Goal: Communication & Community: Answer question/provide support

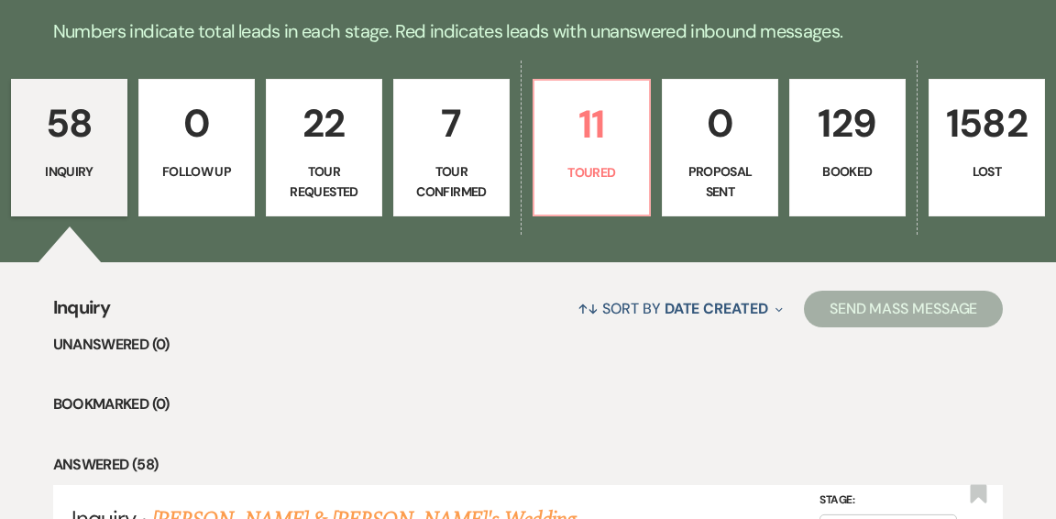
scroll to position [482, 0]
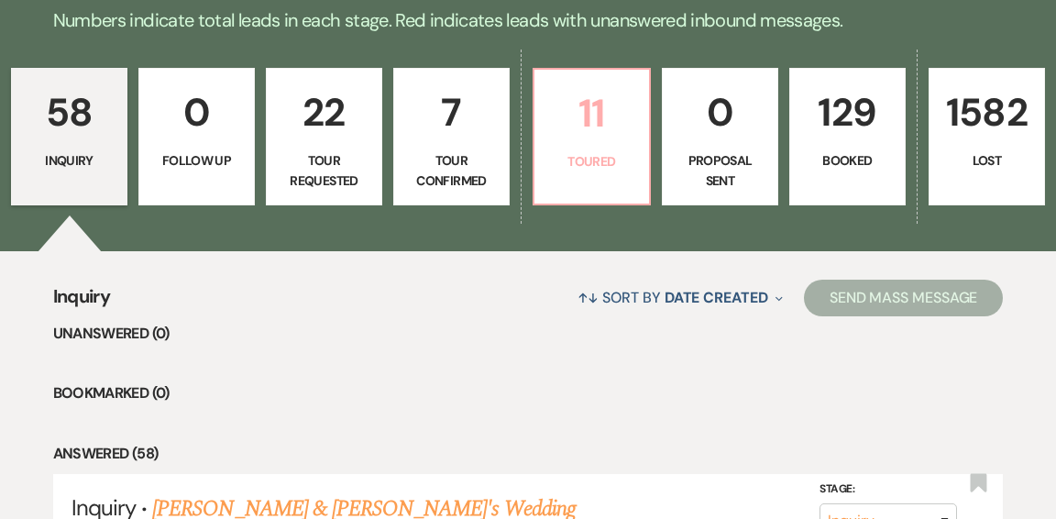
click at [583, 105] on link "11 Toured" at bounding box center [591, 136] width 118 height 137
select select "5"
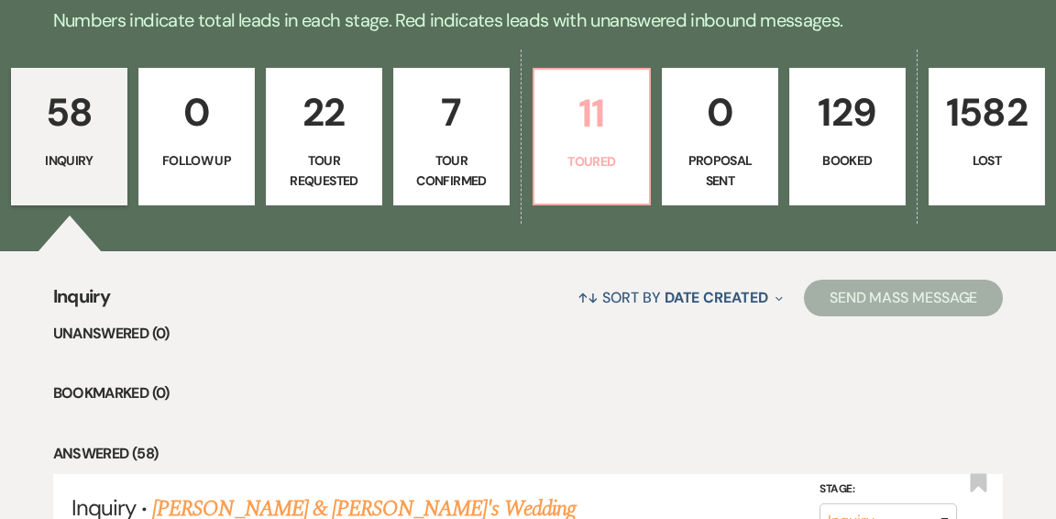
select select "5"
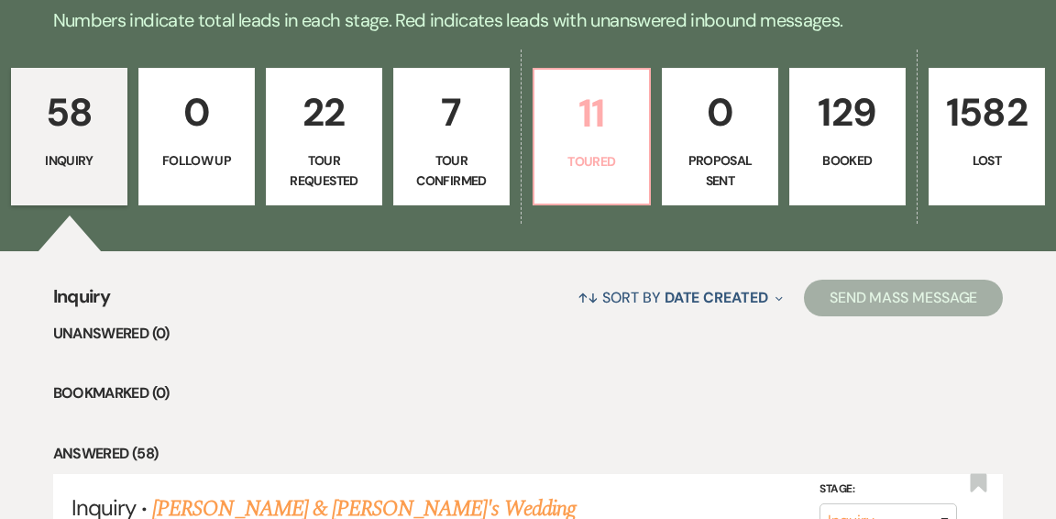
select select "5"
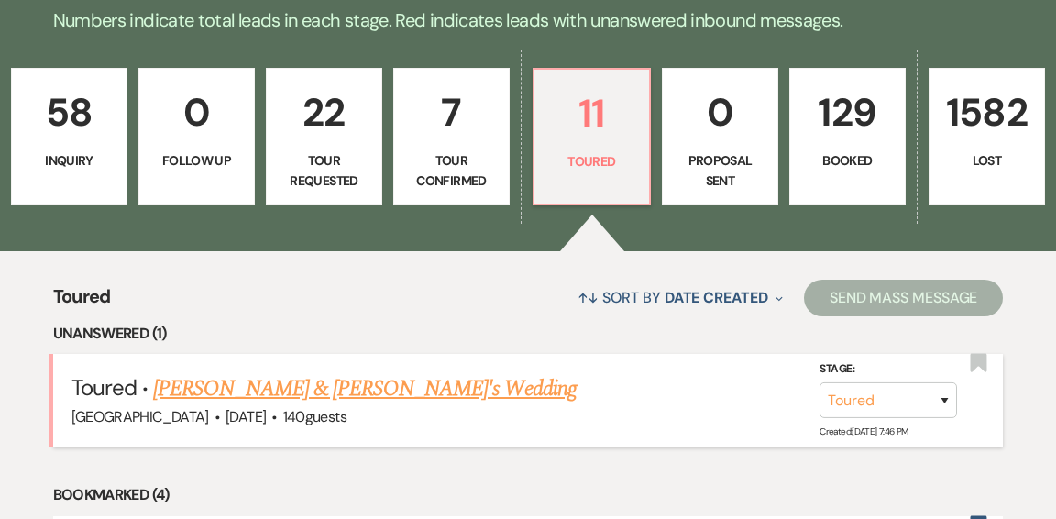
click at [316, 372] on link "[PERSON_NAME] & [PERSON_NAME]'s Wedding" at bounding box center [364, 388] width 423 height 33
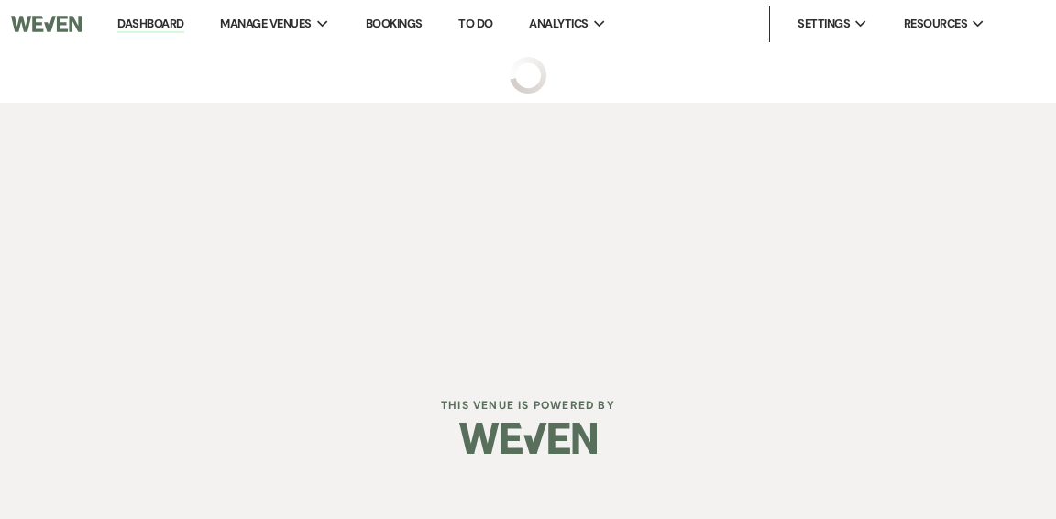
select select "5"
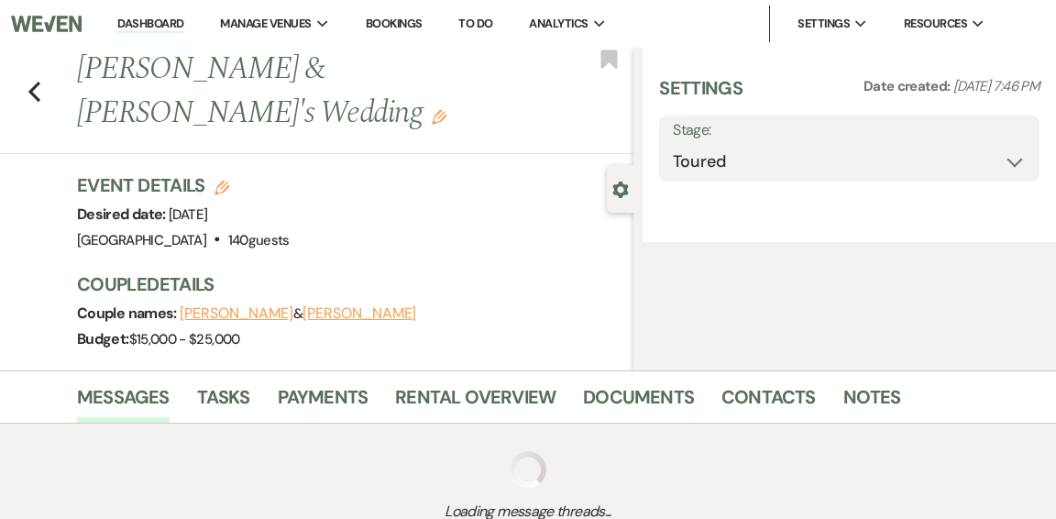
select select "5"
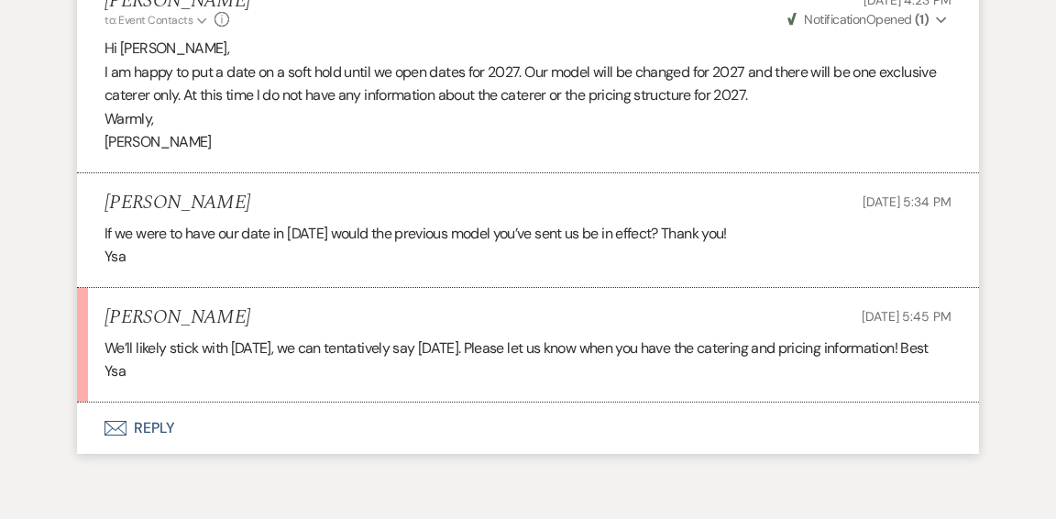
scroll to position [3946, 0]
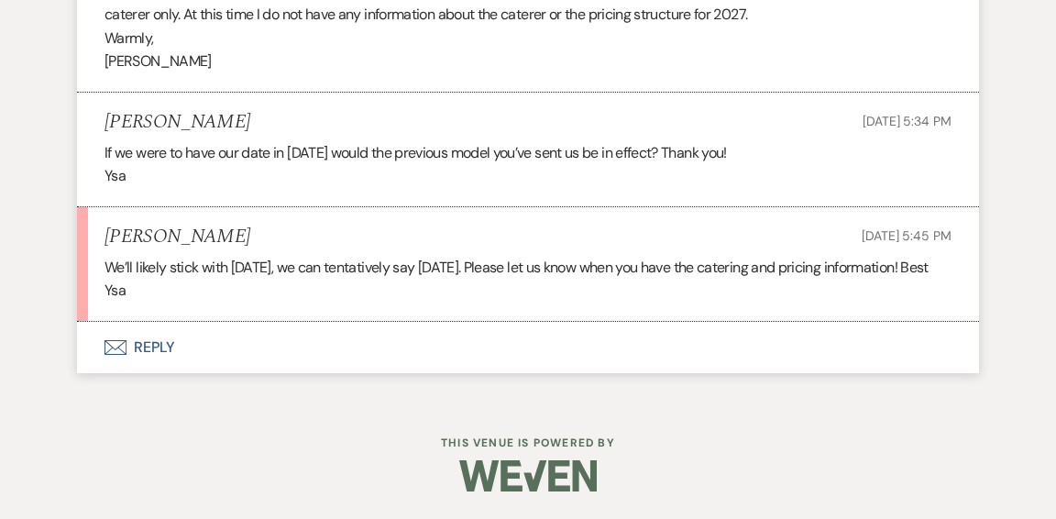
click at [153, 350] on button "Envelope Reply" at bounding box center [528, 347] width 902 height 51
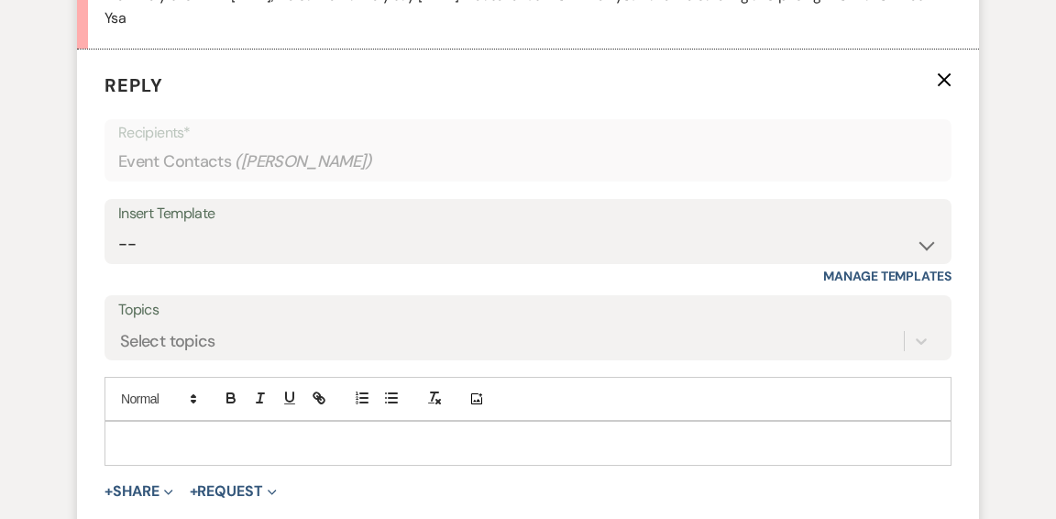
scroll to position [4198, 0]
click at [257, 450] on div at bounding box center [527, 442] width 845 height 42
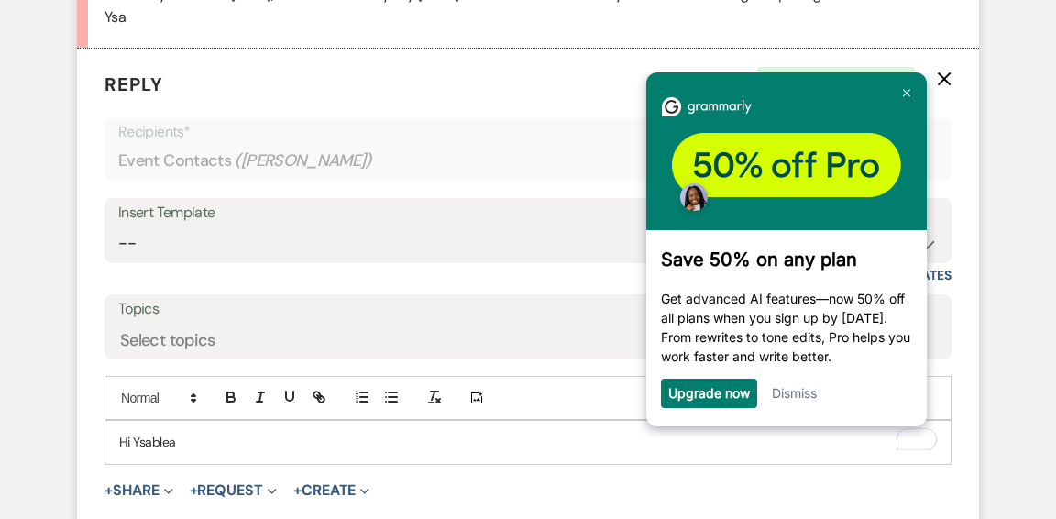
click at [793, 396] on link "Dismiss" at bounding box center [794, 393] width 45 height 16
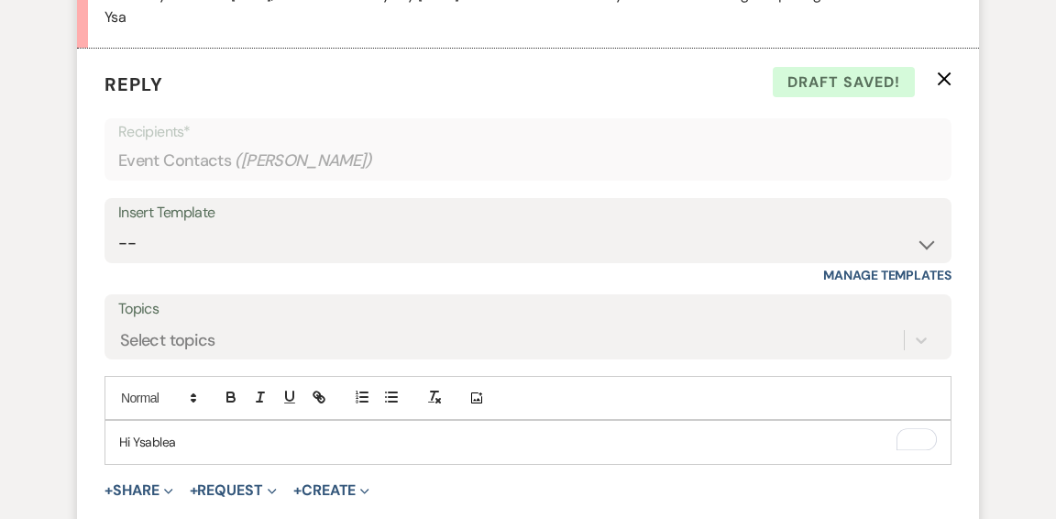
click at [188, 463] on div "Hi Ysablea" at bounding box center [527, 442] width 845 height 42
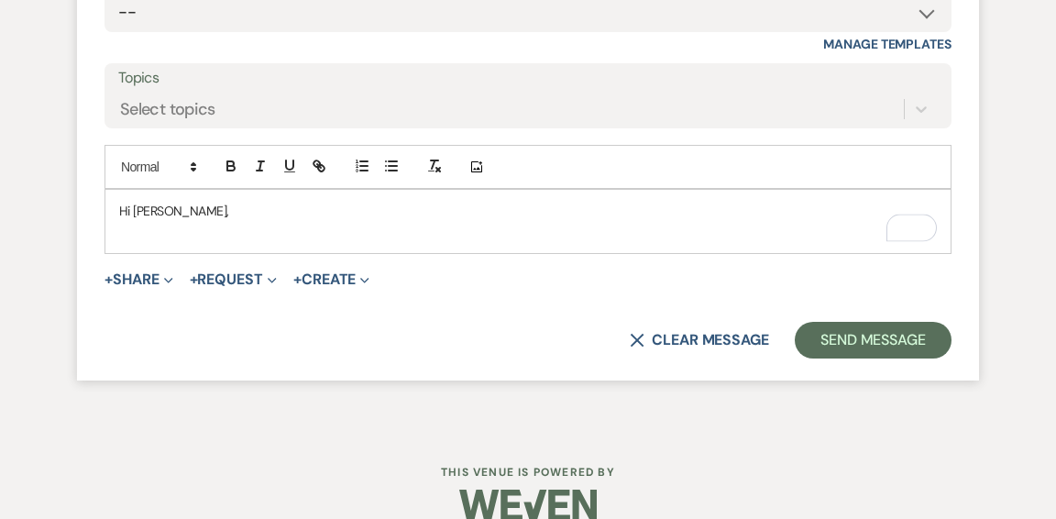
scroll to position [4426, 0]
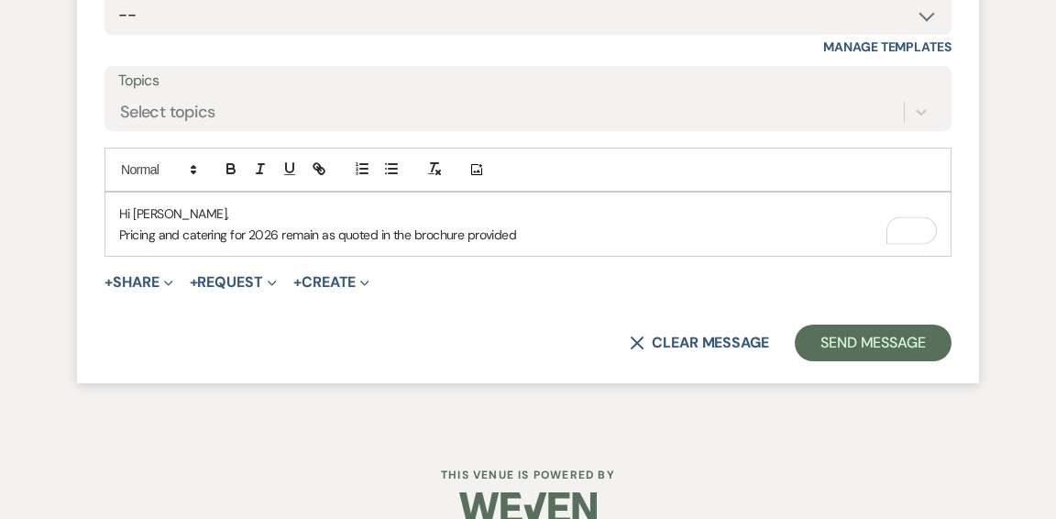
click at [520, 245] on p "Pricing and catering for 2026 remain as quoted in the brochure provided" at bounding box center [527, 235] width 817 height 20
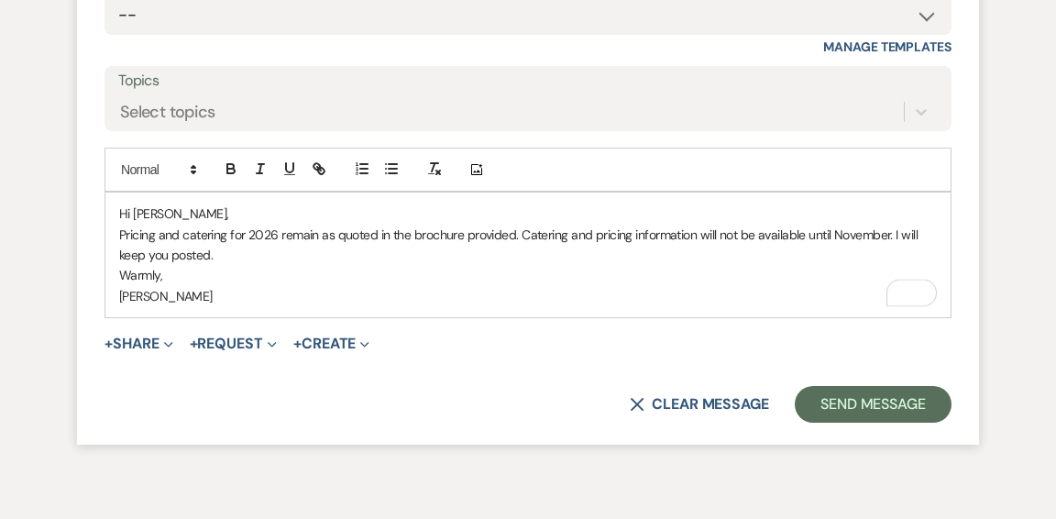
click at [696, 258] on p "Pricing and catering for 2026 remain as quoted in the brochure provided. Cateri…" at bounding box center [527, 245] width 817 height 41
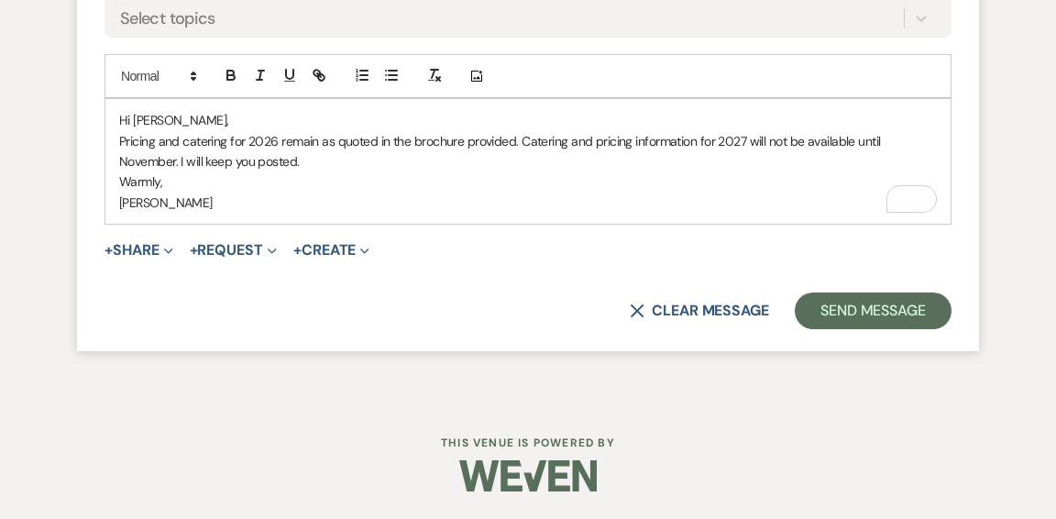
scroll to position [4523, 0]
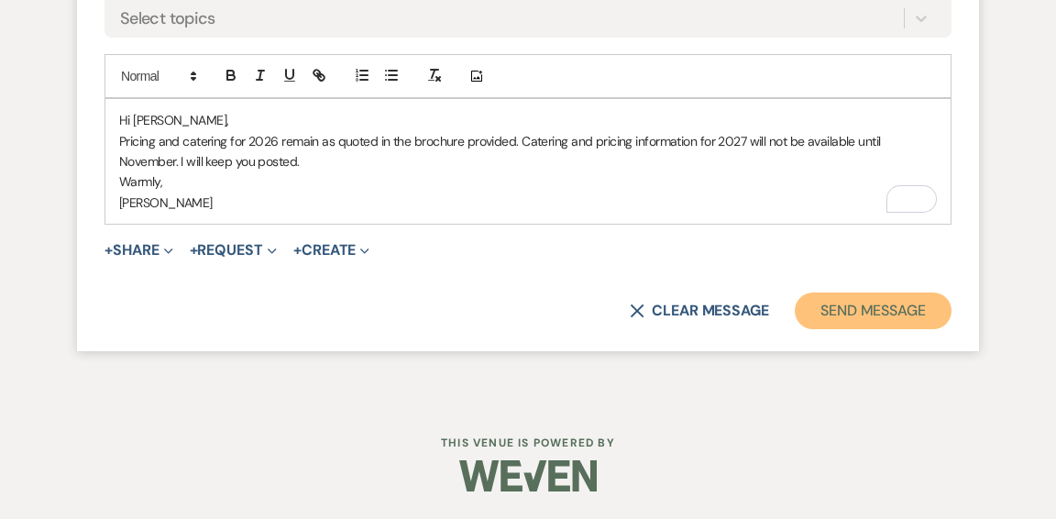
click at [899, 326] on button "Send Message" at bounding box center [873, 310] width 157 height 37
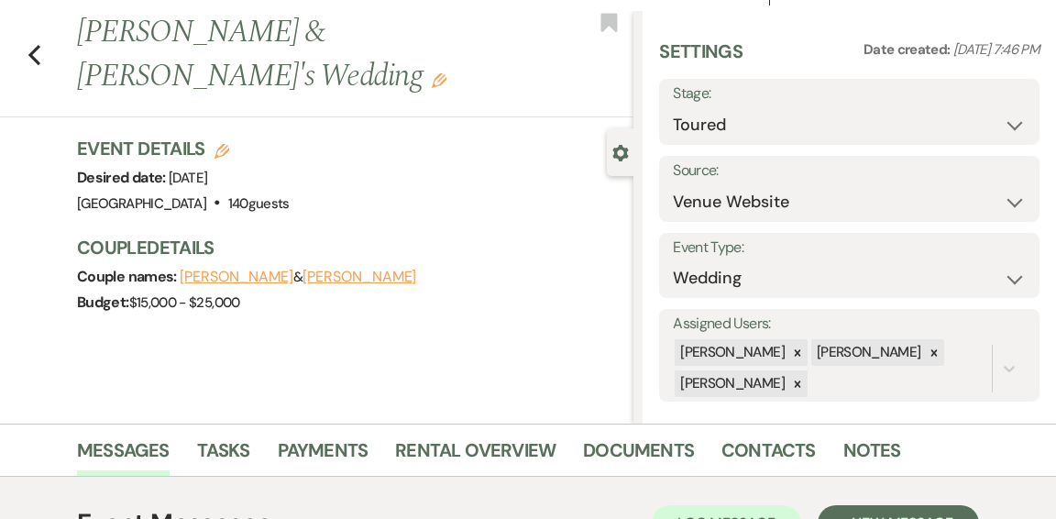
scroll to position [0, 0]
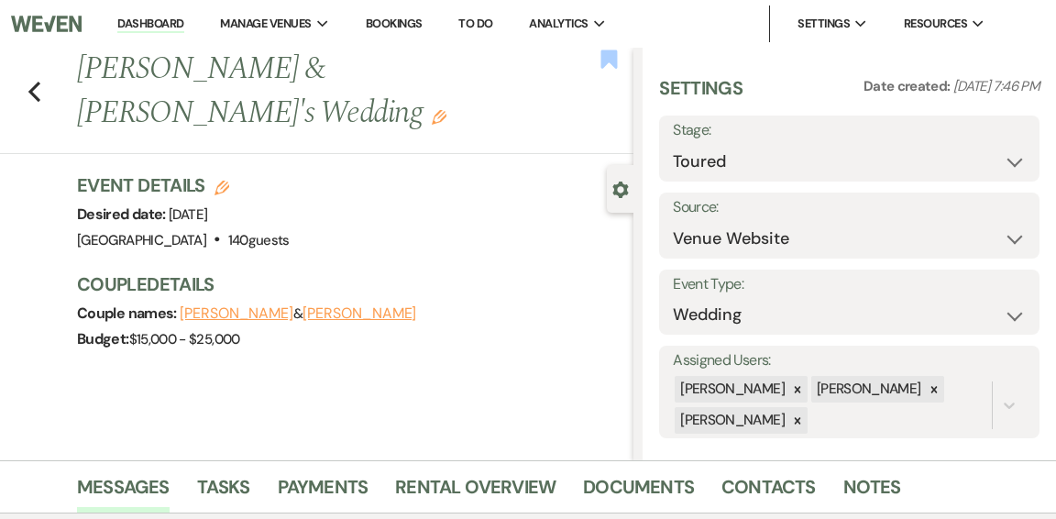
click at [608, 61] on use "button" at bounding box center [609, 58] width 16 height 18
click at [139, 25] on link "Dashboard" at bounding box center [150, 24] width 66 height 17
